Goal: Transaction & Acquisition: Purchase product/service

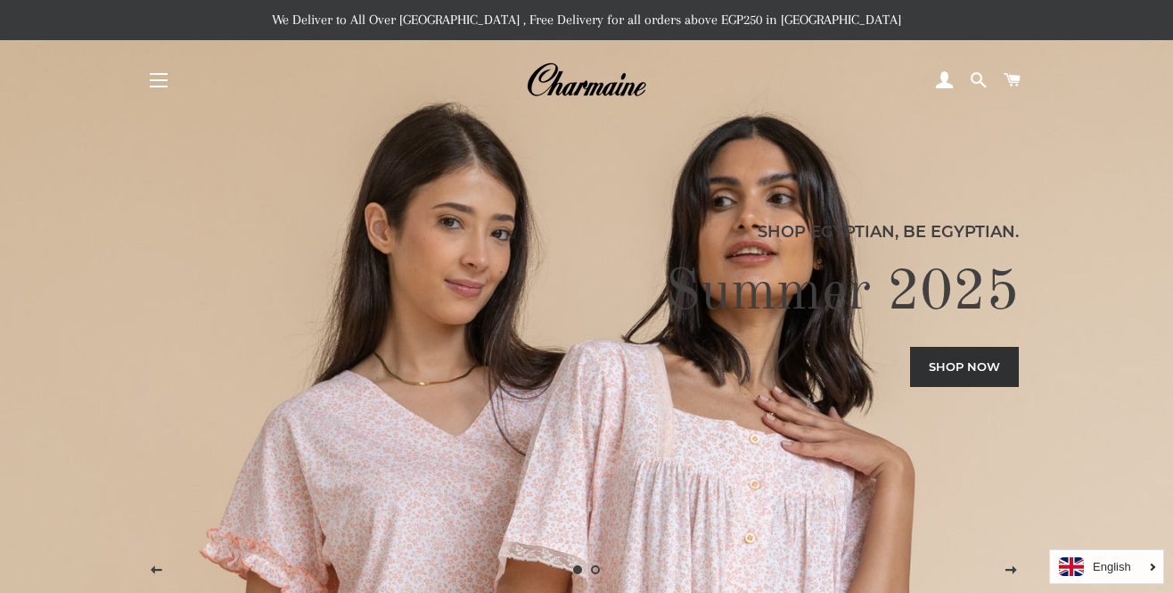
click at [160, 85] on button "Site navigation" at bounding box center [158, 80] width 45 height 45
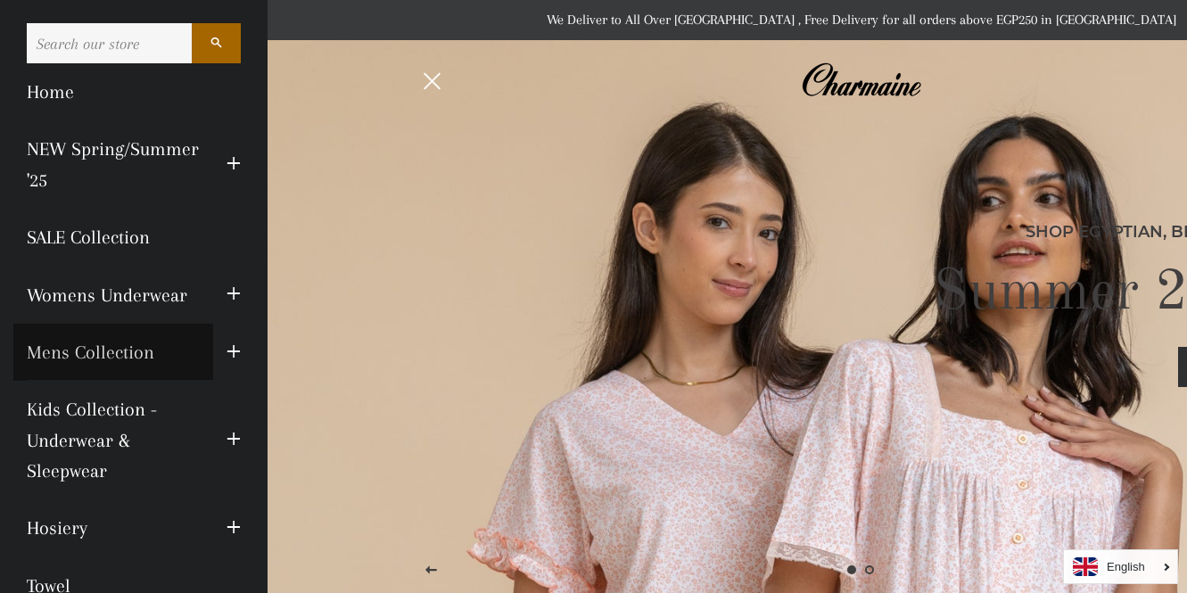
click at [136, 350] on link "Mens Collection" at bounding box center [113, 352] width 200 height 57
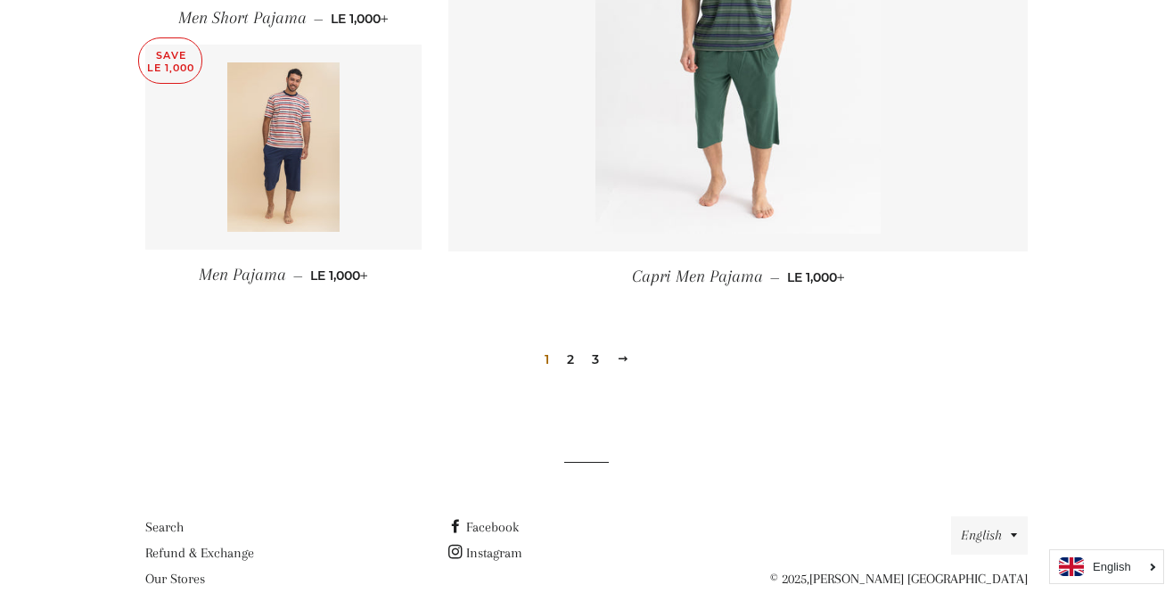
scroll to position [2519, 0]
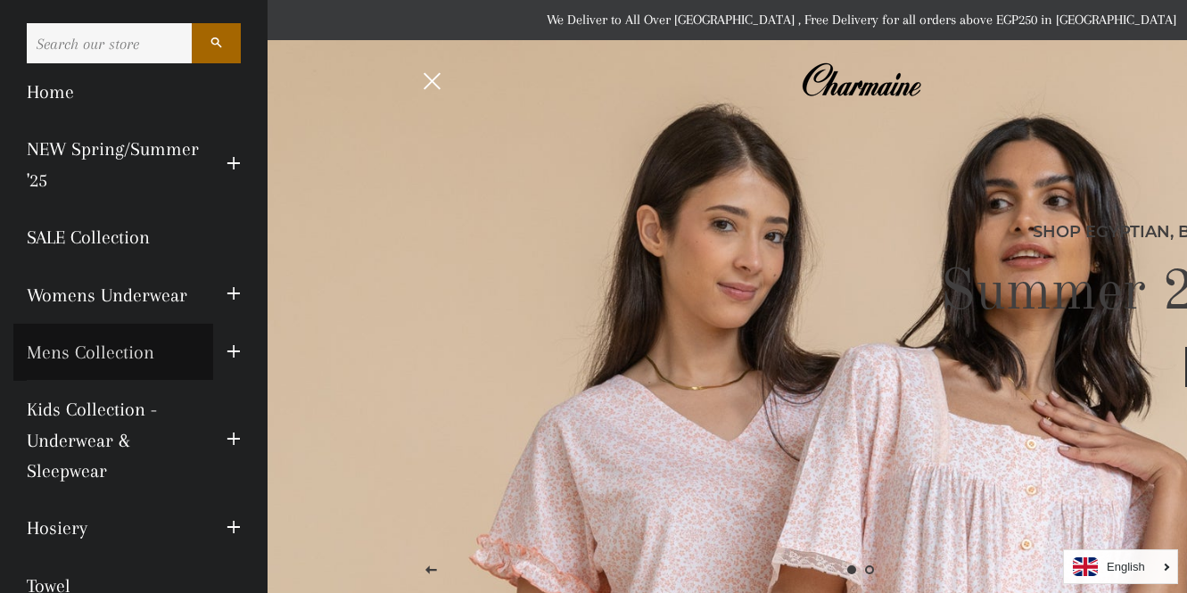
click at [84, 345] on link "Mens Collection" at bounding box center [113, 352] width 200 height 57
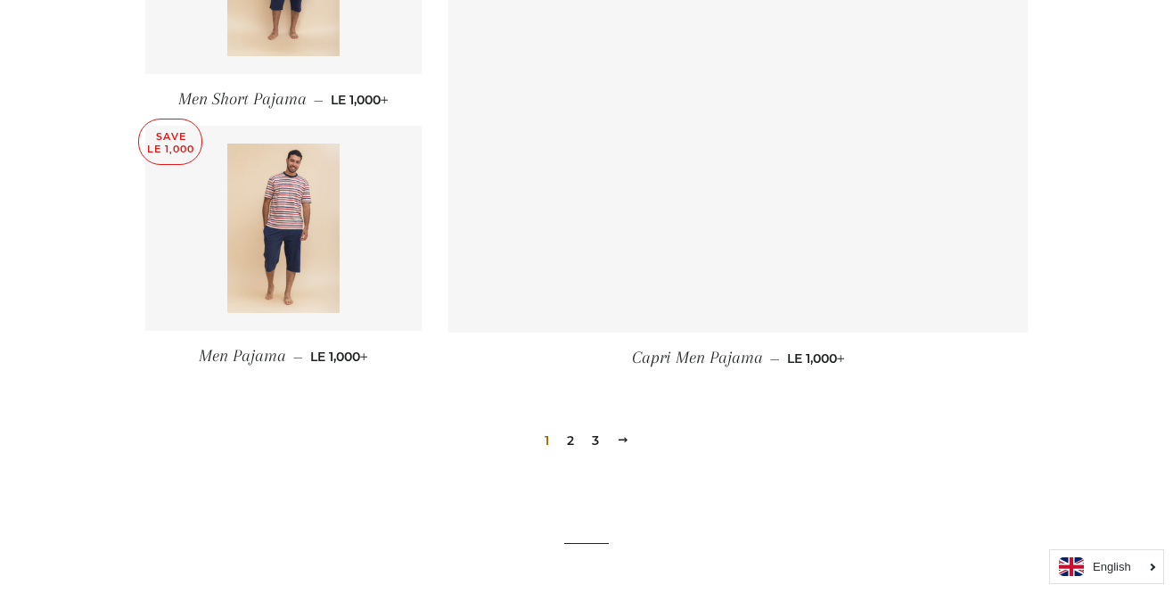
scroll to position [2581, 0]
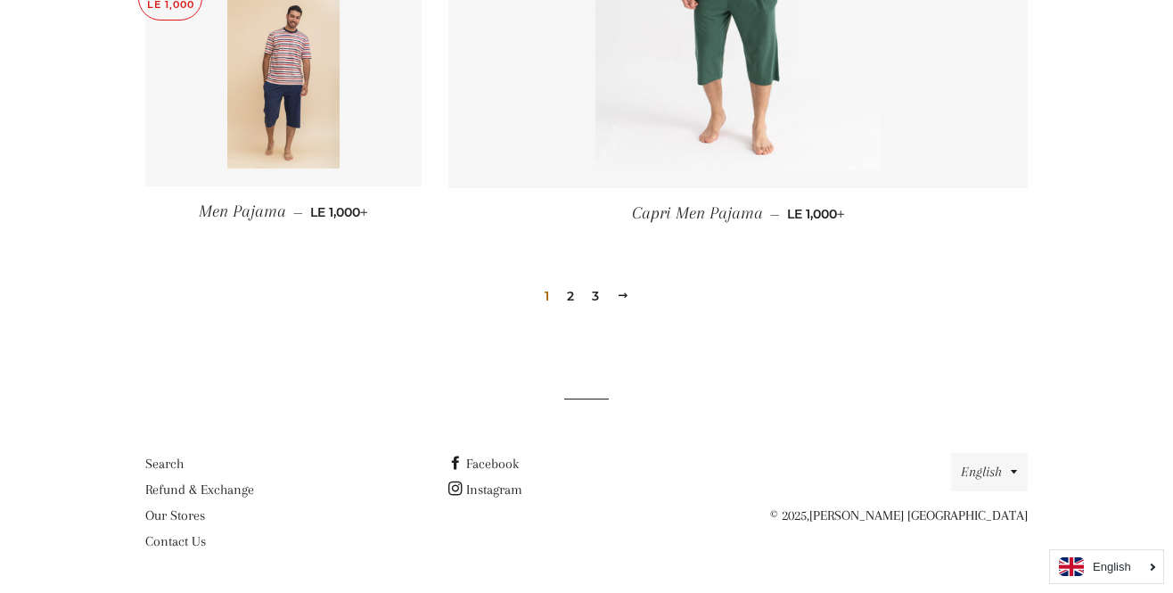
click at [565, 296] on link "2" at bounding box center [570, 296] width 21 height 27
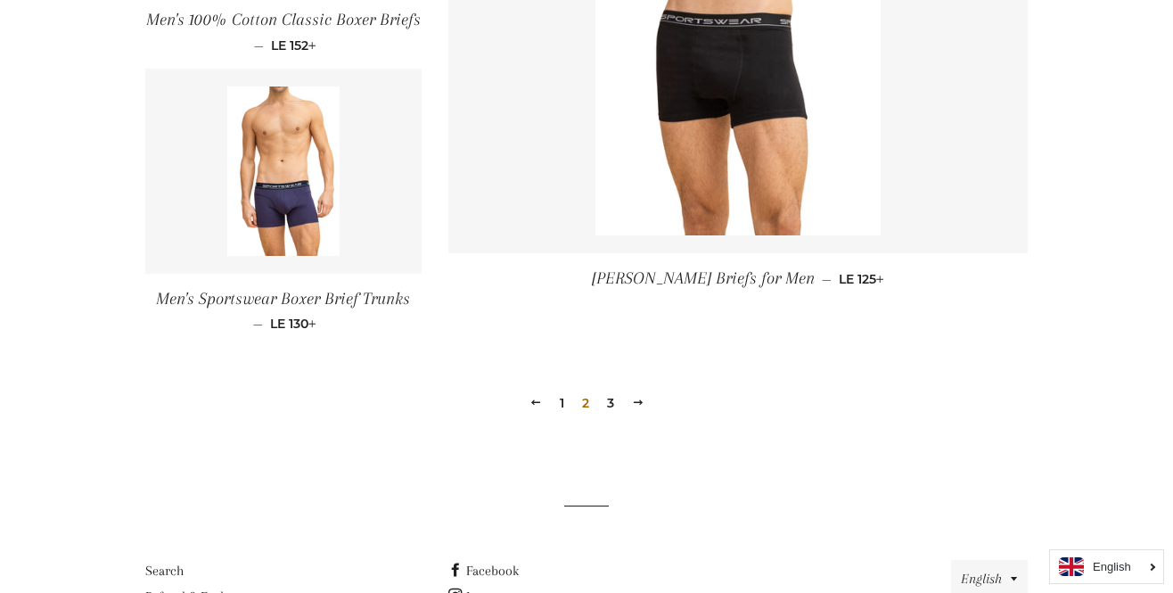
scroll to position [2733, 0]
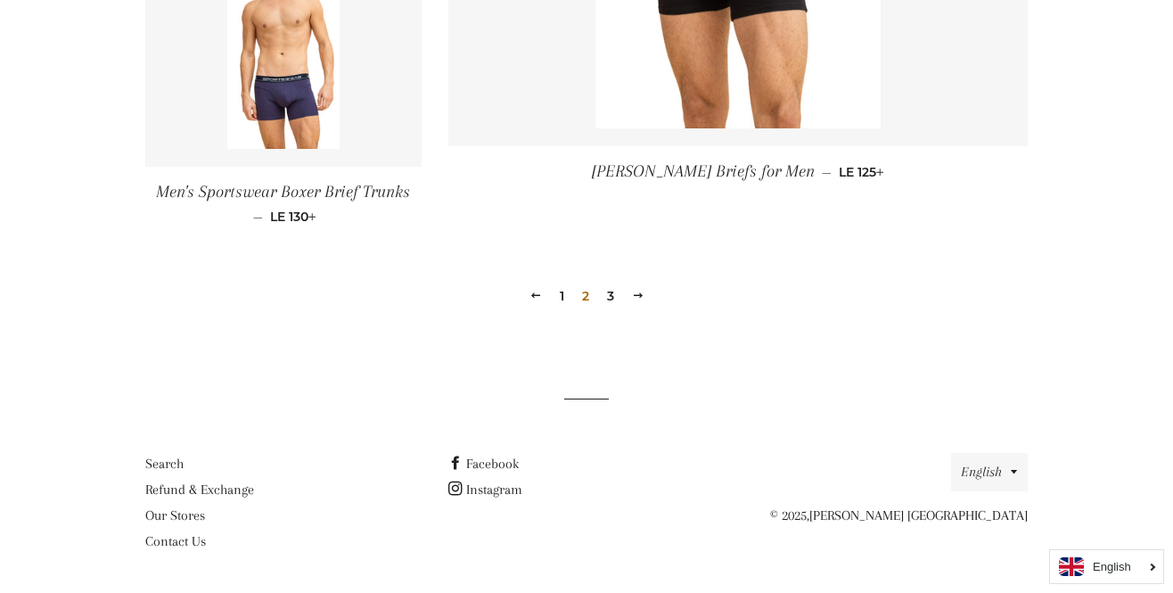
click at [620, 298] on link "3" at bounding box center [610, 296] width 21 height 27
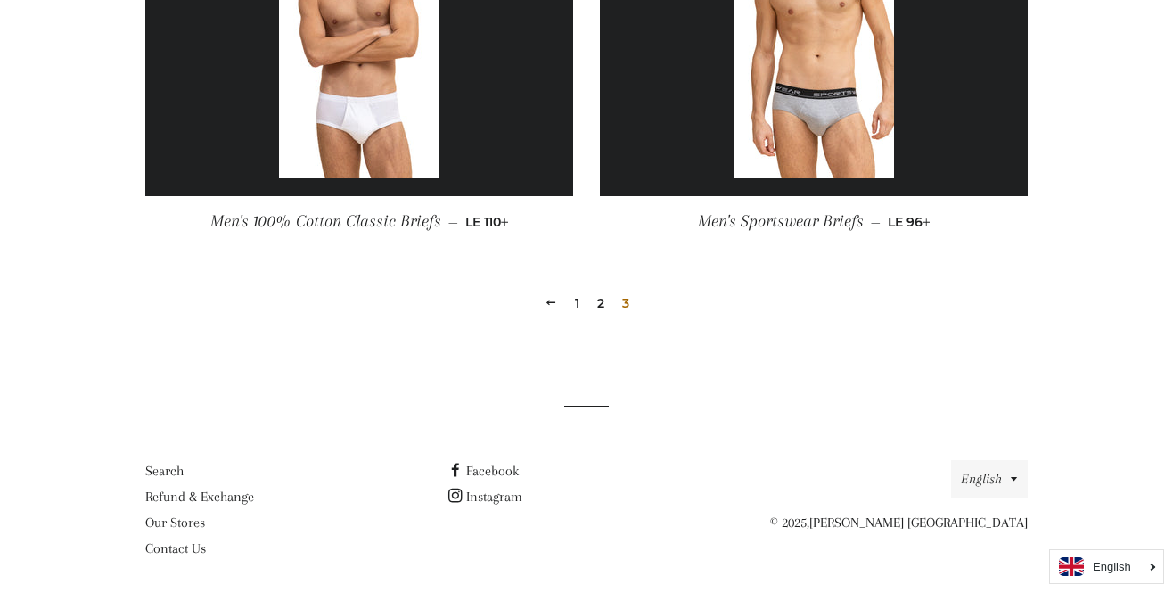
scroll to position [1178, 0]
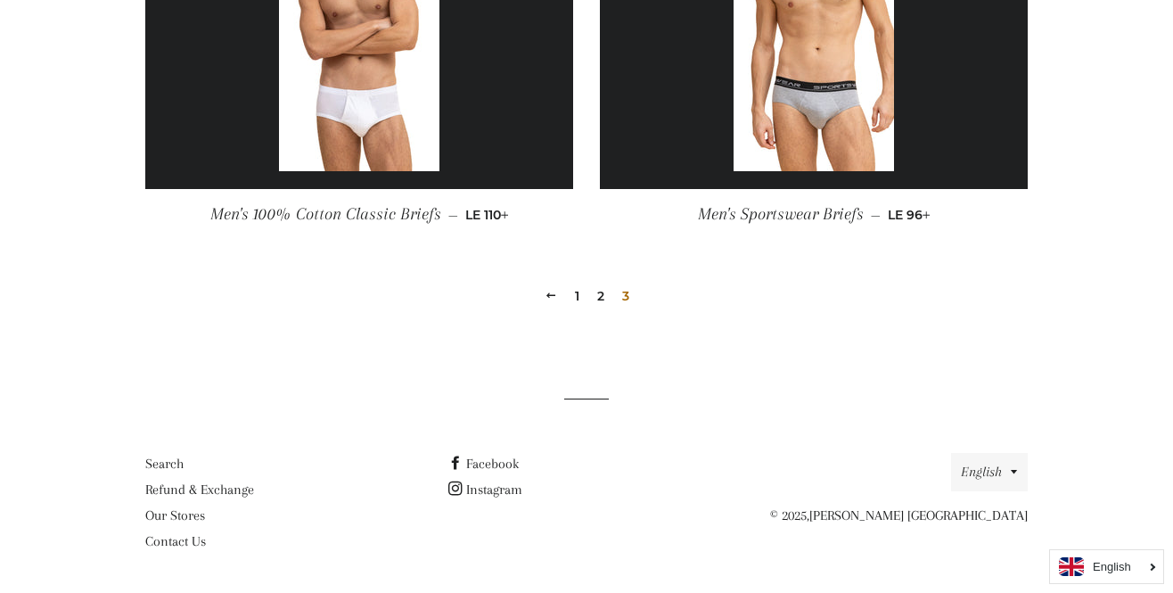
click at [569, 289] on link "1" at bounding box center [577, 296] width 19 height 27
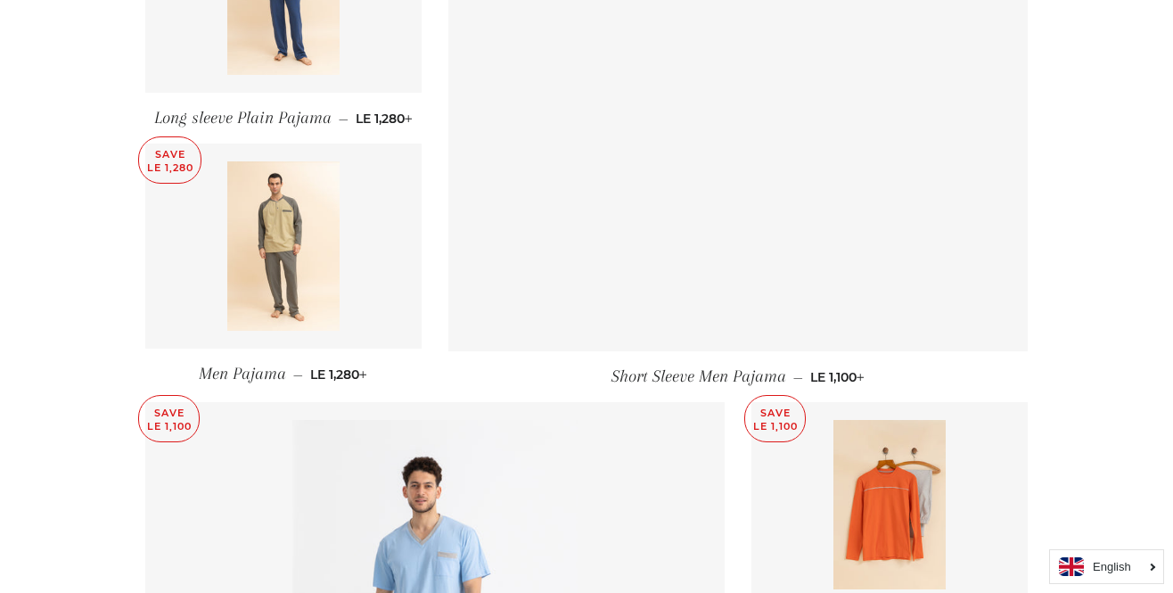
scroll to position [1394, 0]
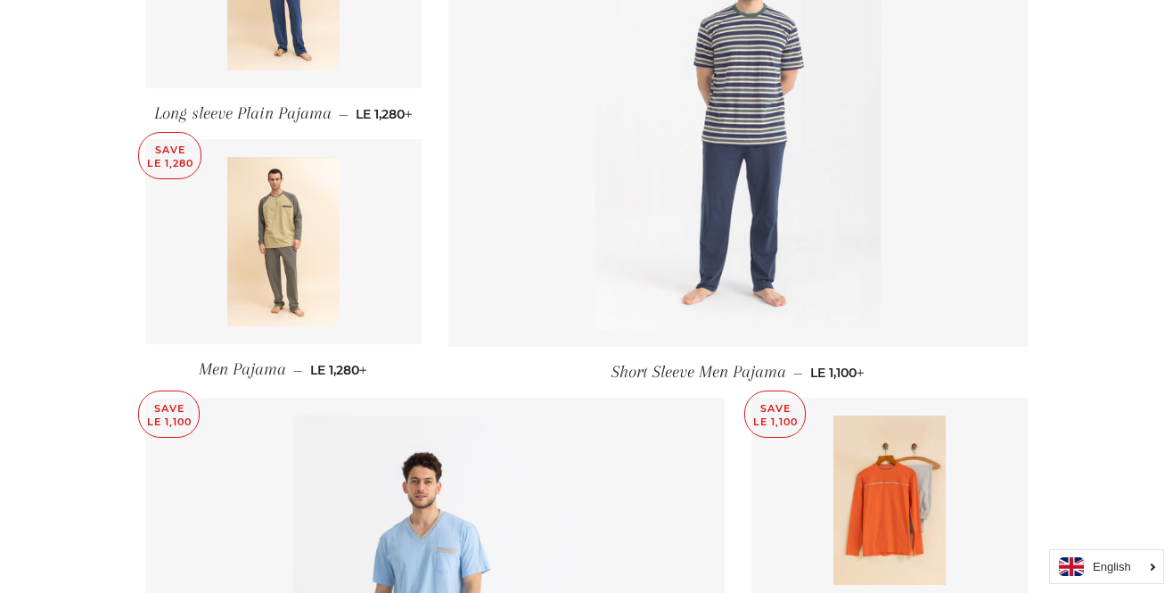
click at [654, 183] on img at bounding box center [738, 115] width 285 height 428
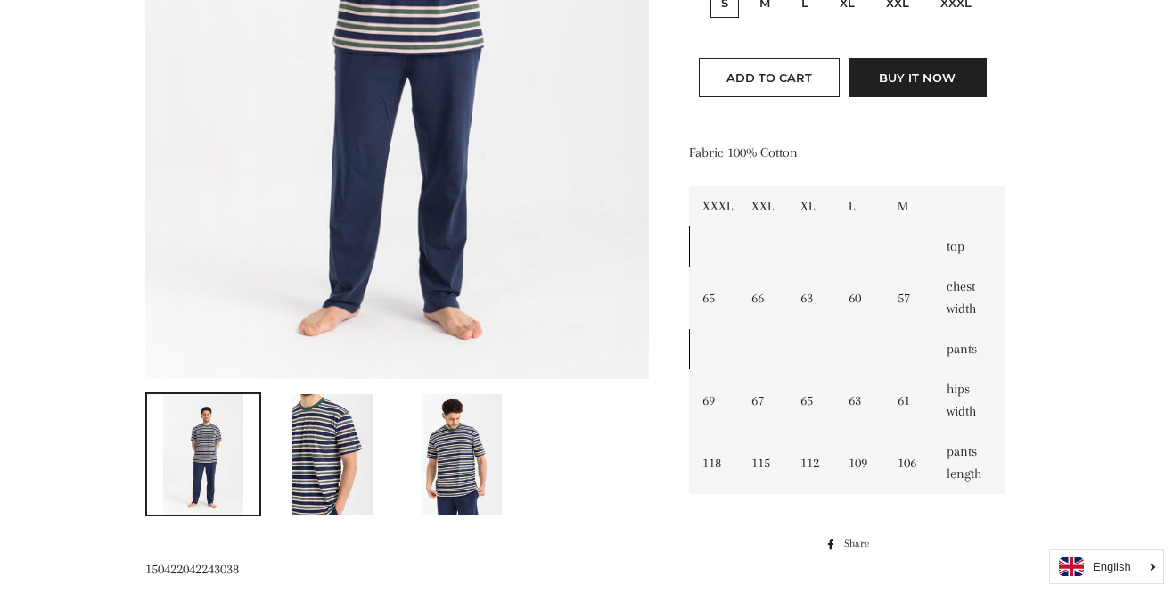
scroll to position [570, 0]
click at [338, 454] on img at bounding box center [332, 453] width 80 height 120
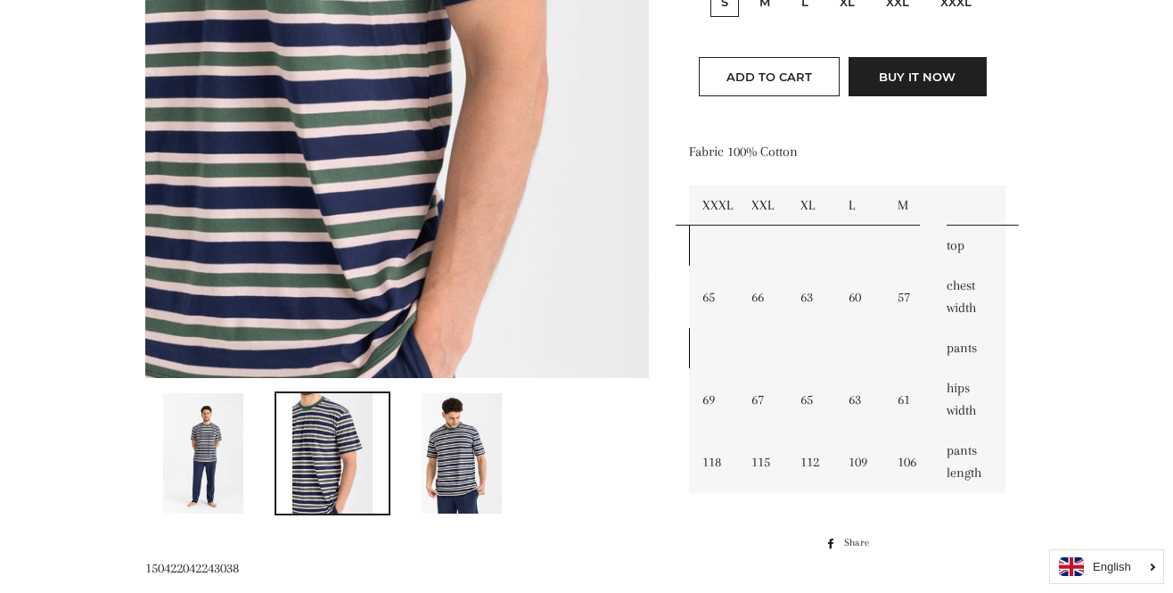
click at [448, 452] on img at bounding box center [462, 453] width 80 height 120
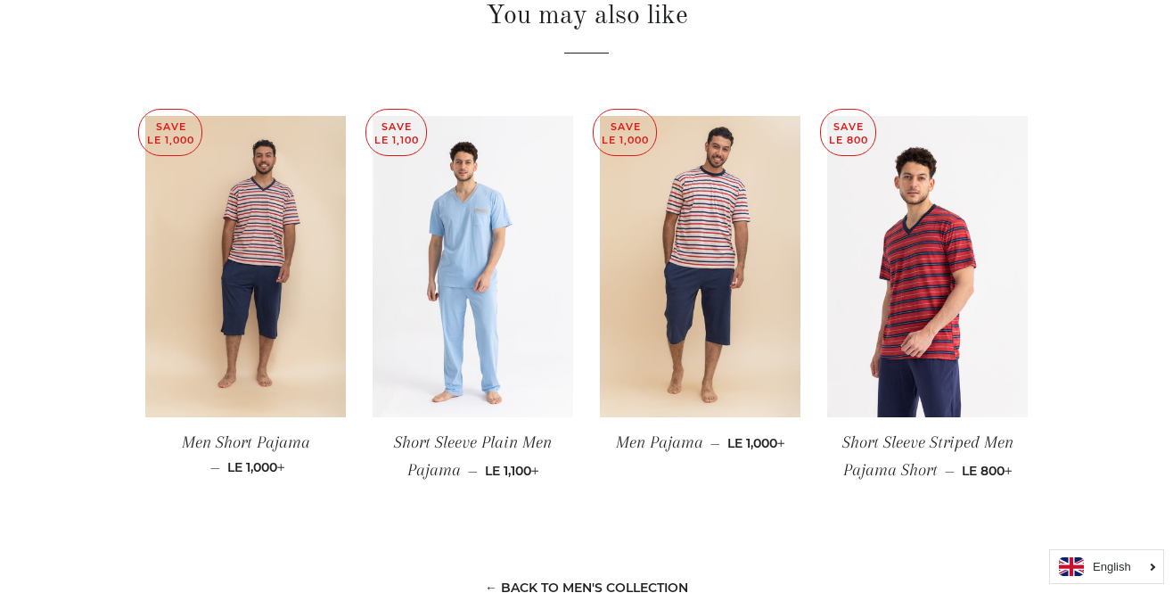
scroll to position [1233, 0]
